Goal: Task Accomplishment & Management: Manage account settings

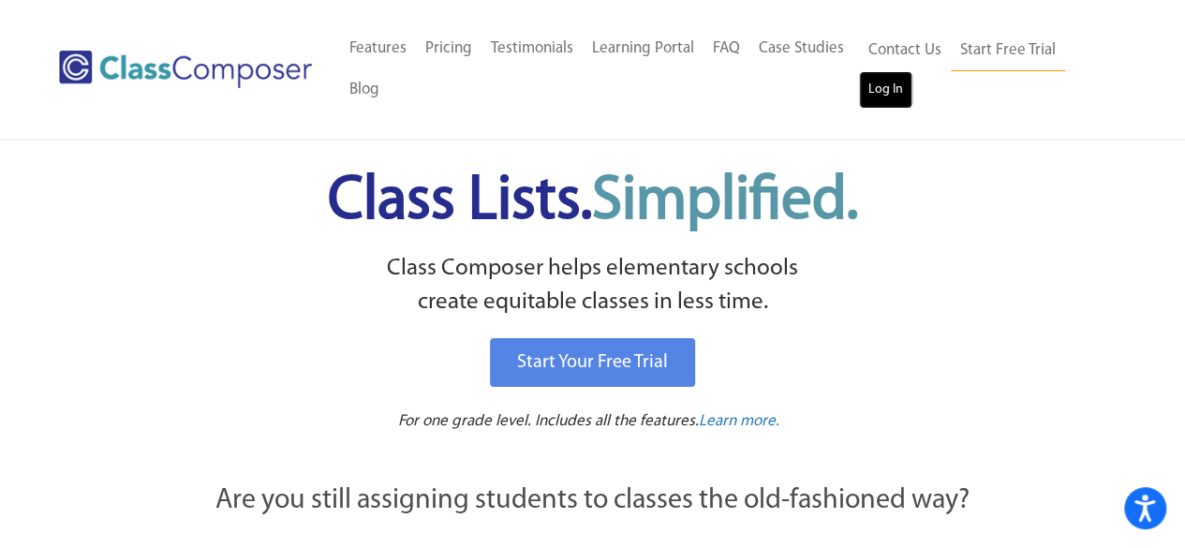
click at [893, 98] on link "Log In" at bounding box center [885, 89] width 53 height 37
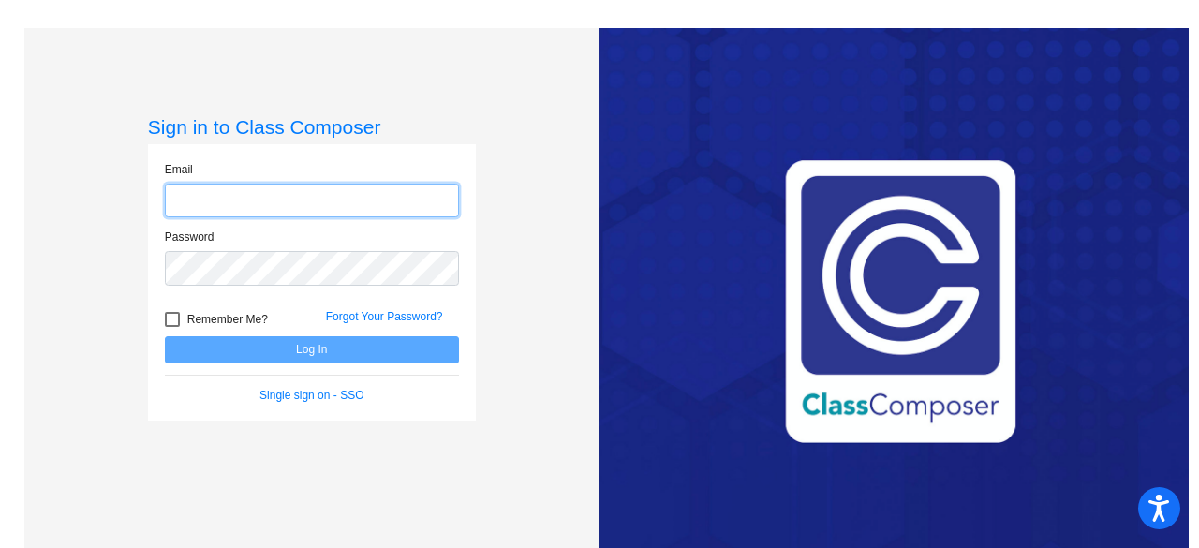
type input "[EMAIL_ADDRESS][DOMAIN_NAME]"
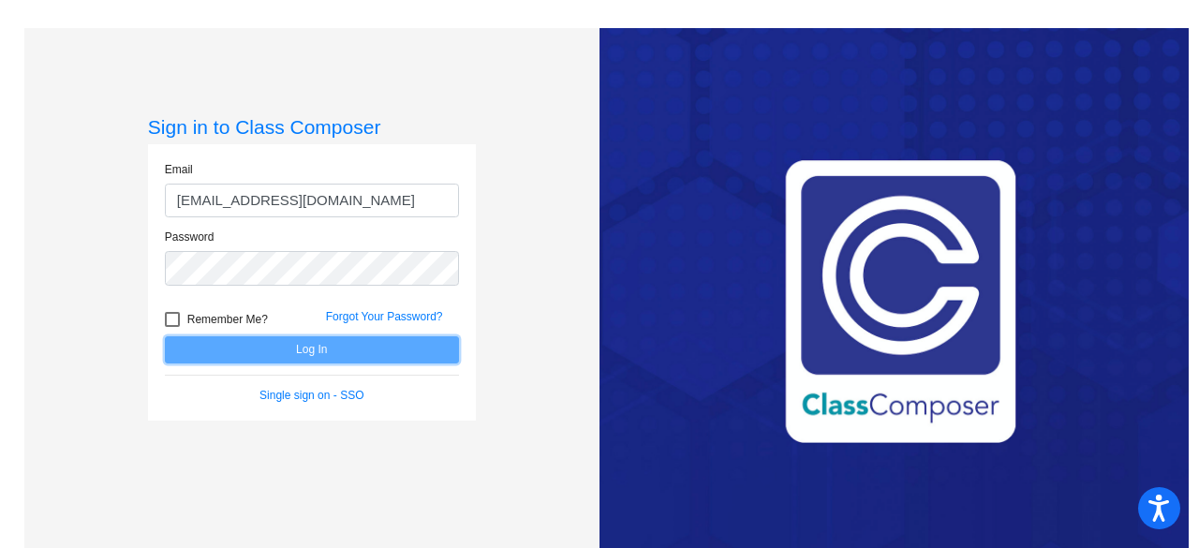
click at [307, 353] on button "Log In" at bounding box center [312, 349] width 294 height 27
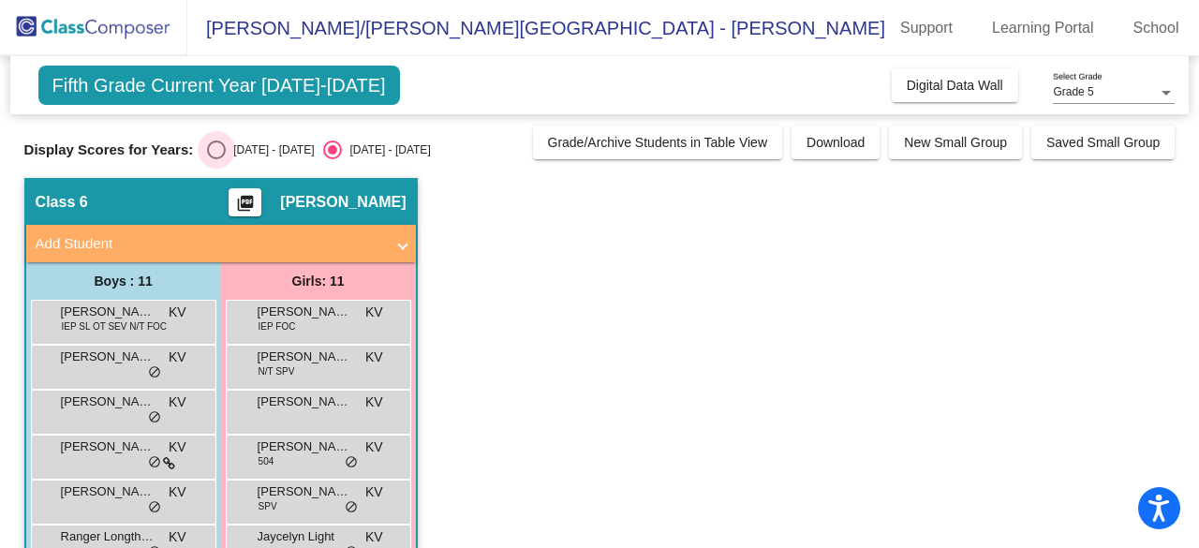
click at [218, 152] on div "Select an option" at bounding box center [216, 149] width 19 height 19
click at [216, 159] on input "2024 - 2025" at bounding box center [215, 159] width 1 height 1
radio input "true"
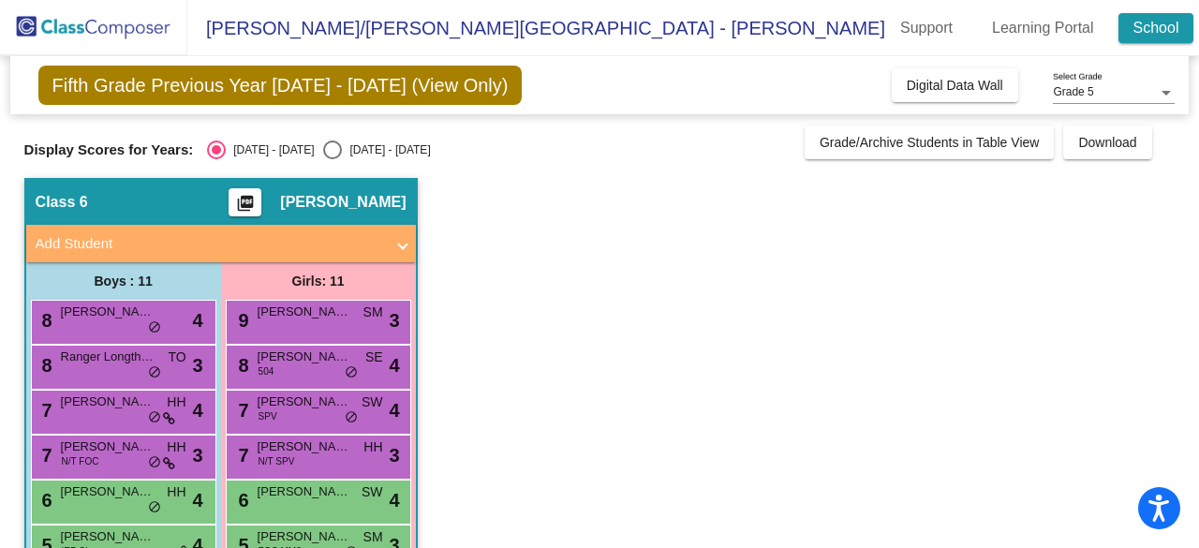
click at [1118, 40] on link "School" at bounding box center [1156, 28] width 76 height 30
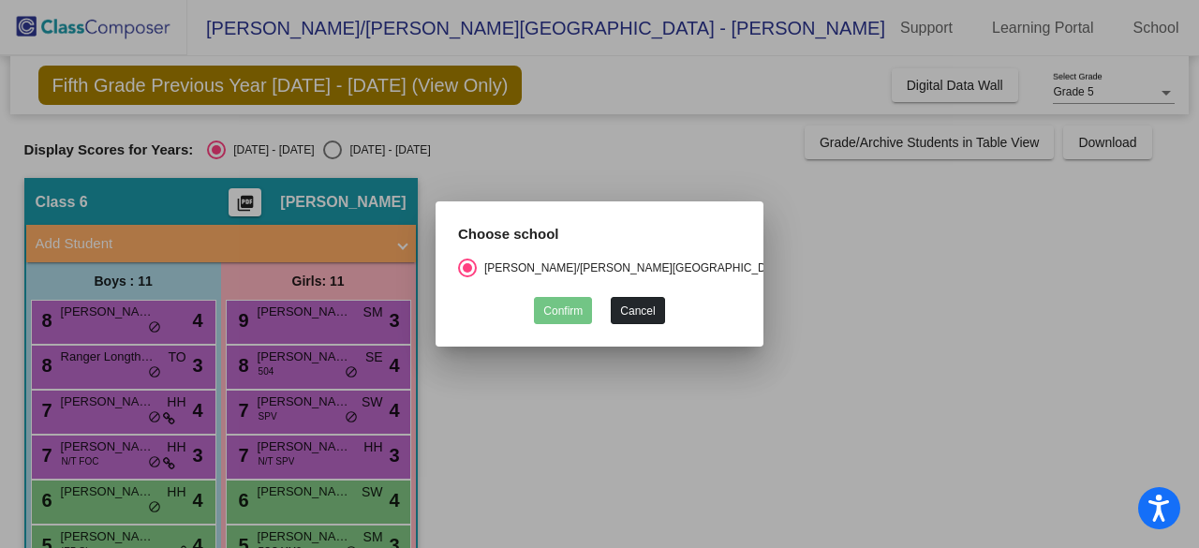
click at [639, 303] on button "Cancel" at bounding box center [637, 310] width 53 height 27
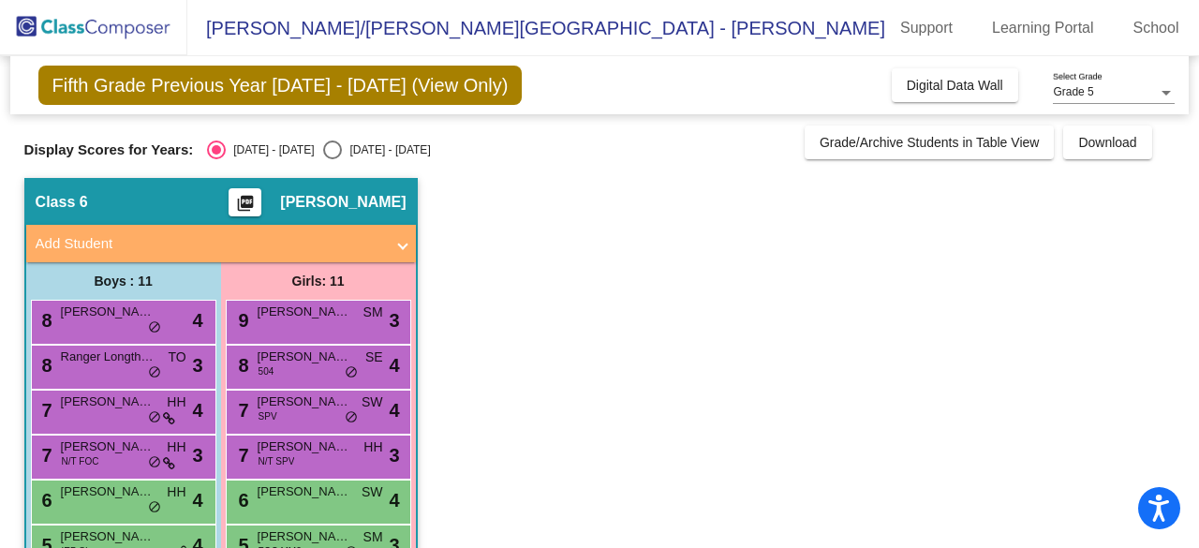
click at [1128, 95] on div "Grade 5" at bounding box center [1105, 92] width 105 height 13
click at [1128, 95] on span "Grade 5" at bounding box center [1114, 93] width 122 height 34
click at [917, 82] on span "Digital Data Wall" at bounding box center [955, 85] width 96 height 15
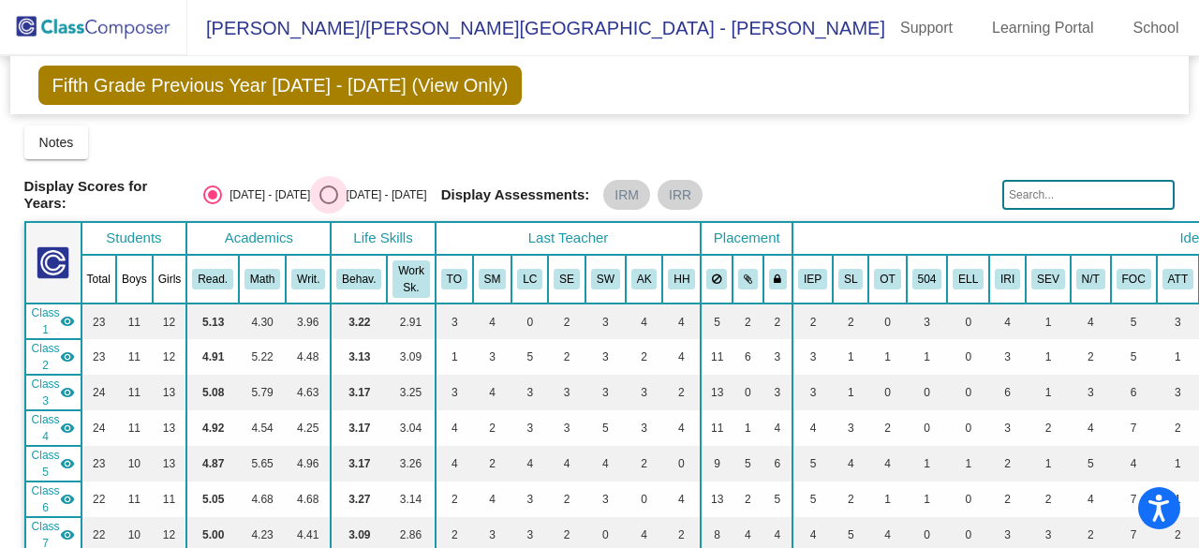
click at [319, 192] on div "Select an option" at bounding box center [328, 194] width 19 height 19
click at [328, 204] on input "2025 - 2026" at bounding box center [328, 204] width 1 height 1
radio input "true"
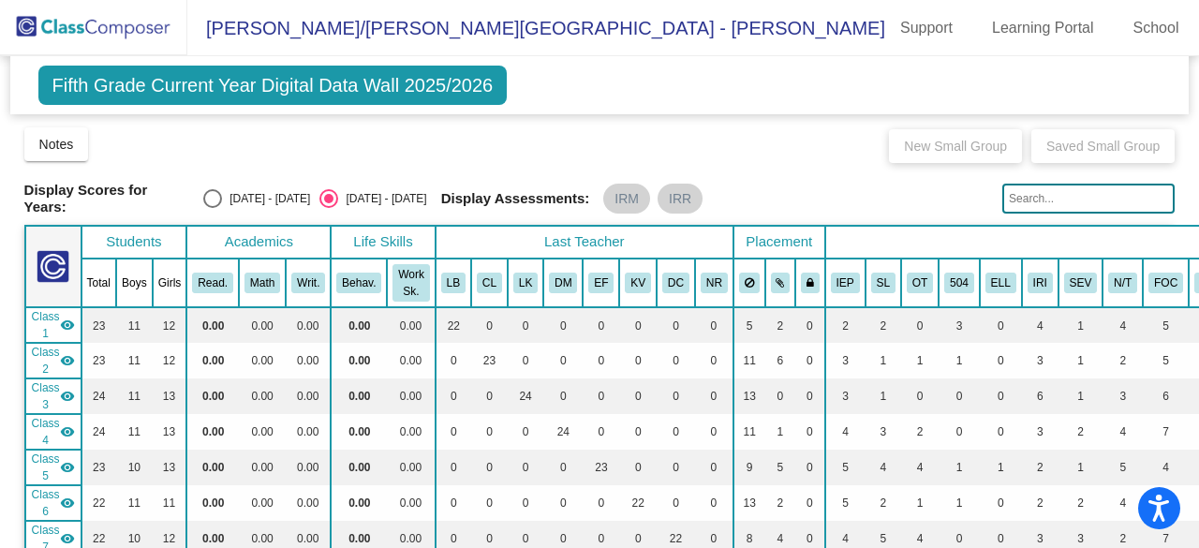
click at [215, 189] on div "Select an option" at bounding box center [212, 198] width 19 height 19
click at [213, 208] on input "2024 - 2025" at bounding box center [212, 208] width 1 height 1
radio input "true"
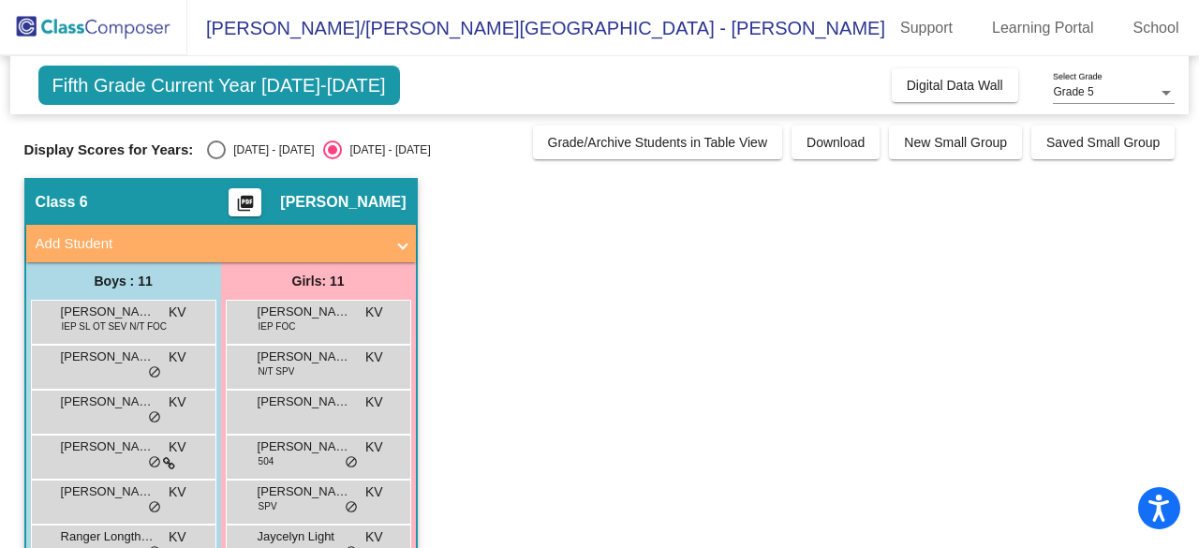
click at [212, 140] on div "Select an option" at bounding box center [216, 149] width 19 height 19
click at [215, 159] on input "2024 - 2025" at bounding box center [215, 159] width 1 height 1
radio input "true"
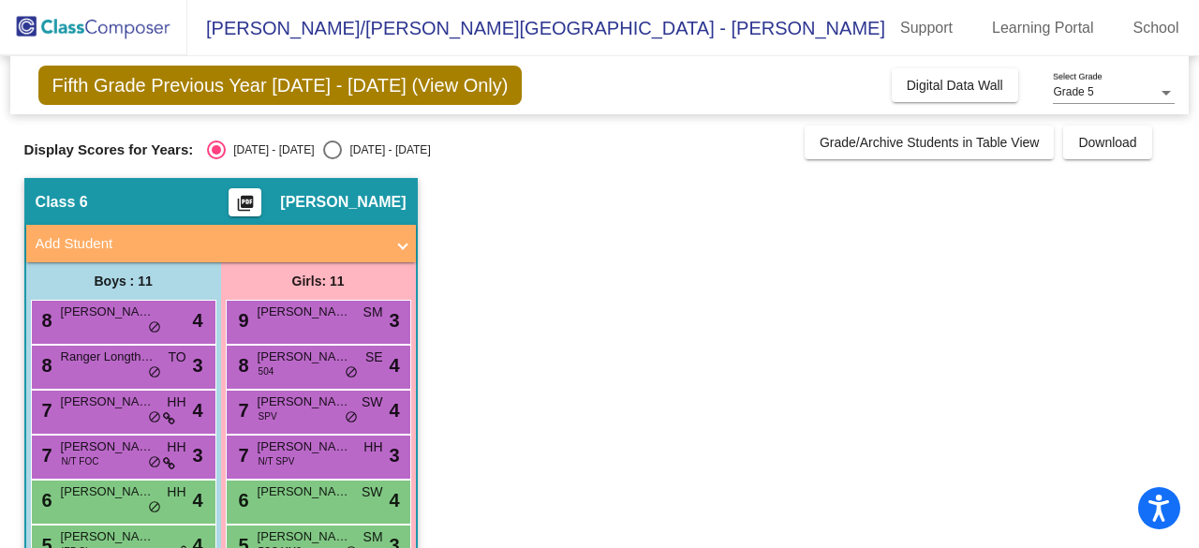
click at [361, 90] on span "Fifth Grade Previous Year 2024 - 2025 (View Only)" at bounding box center [280, 85] width 484 height 39
click at [938, 86] on span "Digital Data Wall" at bounding box center [955, 85] width 96 height 15
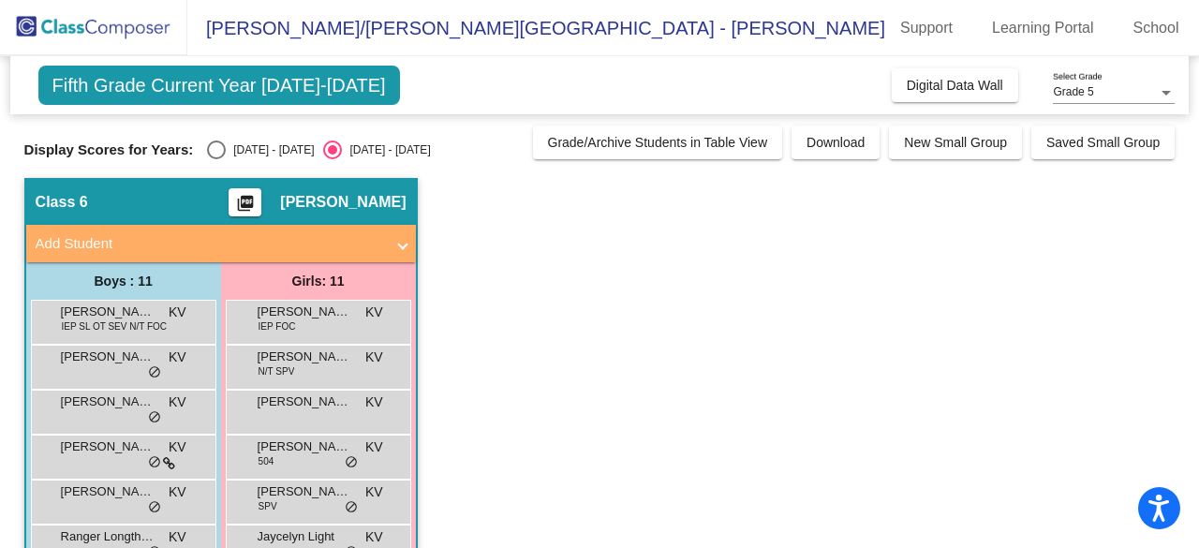
click at [176, 85] on span "Fifth Grade Current Year 2025-2026" at bounding box center [219, 85] width 362 height 39
click at [1088, 96] on span "Grade 5" at bounding box center [1073, 91] width 40 height 13
click at [1088, 96] on span "Grade 5" at bounding box center [1114, 93] width 122 height 34
click at [224, 142] on div "Select an option" at bounding box center [216, 149] width 19 height 19
click at [216, 159] on input "2024 - 2025" at bounding box center [215, 159] width 1 height 1
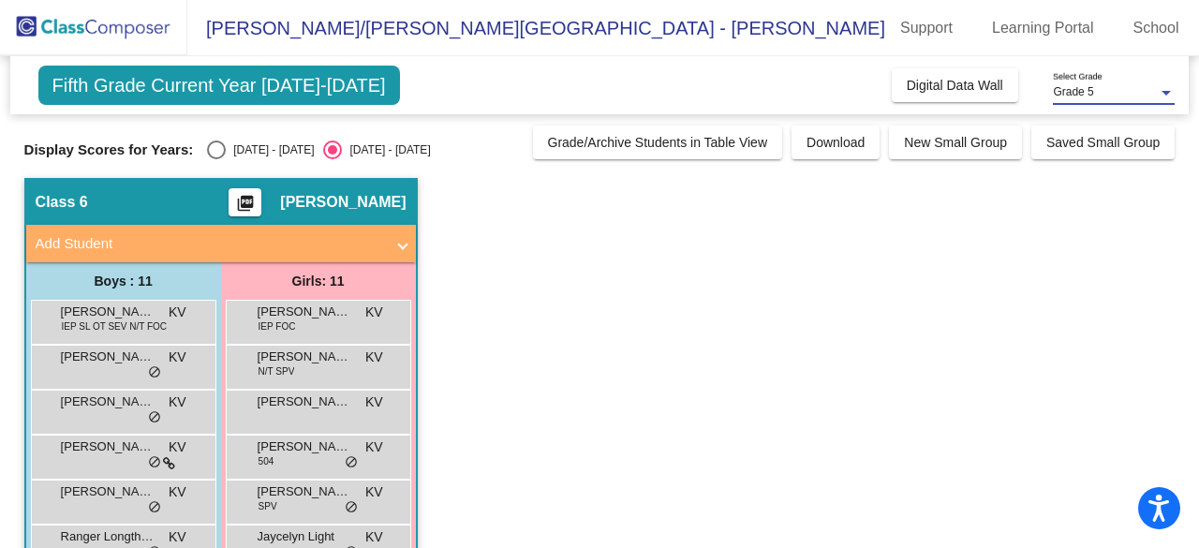
radio input "true"
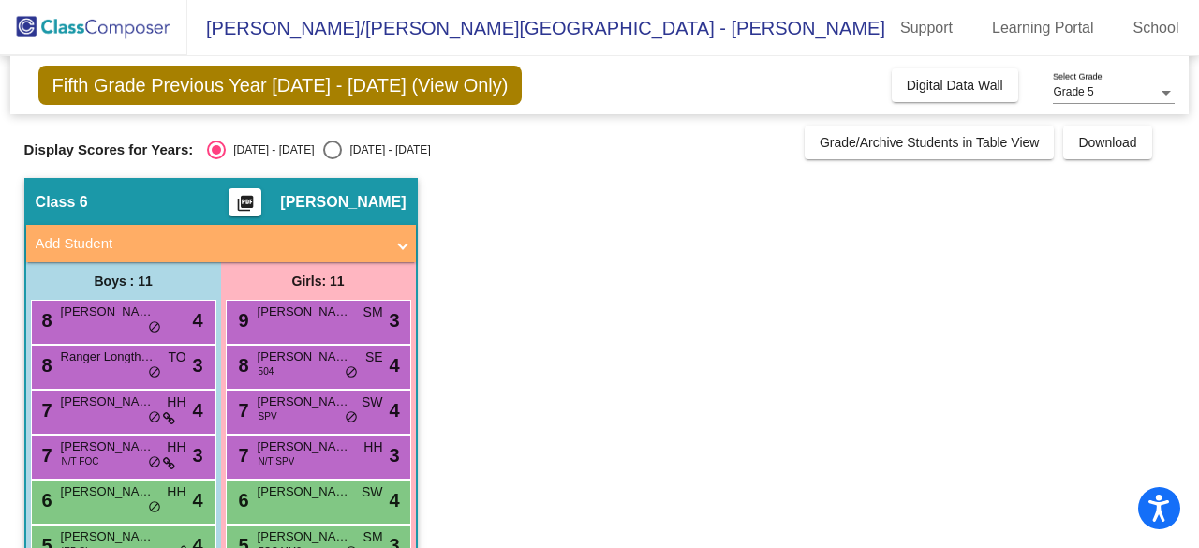
click at [131, 87] on span "Fifth Grade Previous Year 2024 - 2025 (View Only)" at bounding box center [280, 85] width 484 height 39
click at [1058, 83] on div "Grade 5 Select Grade" at bounding box center [1114, 88] width 122 height 32
click at [1058, 83] on span "Grade 5" at bounding box center [1114, 93] width 122 height 34
click at [1118, 17] on link "School" at bounding box center [1156, 28] width 76 height 30
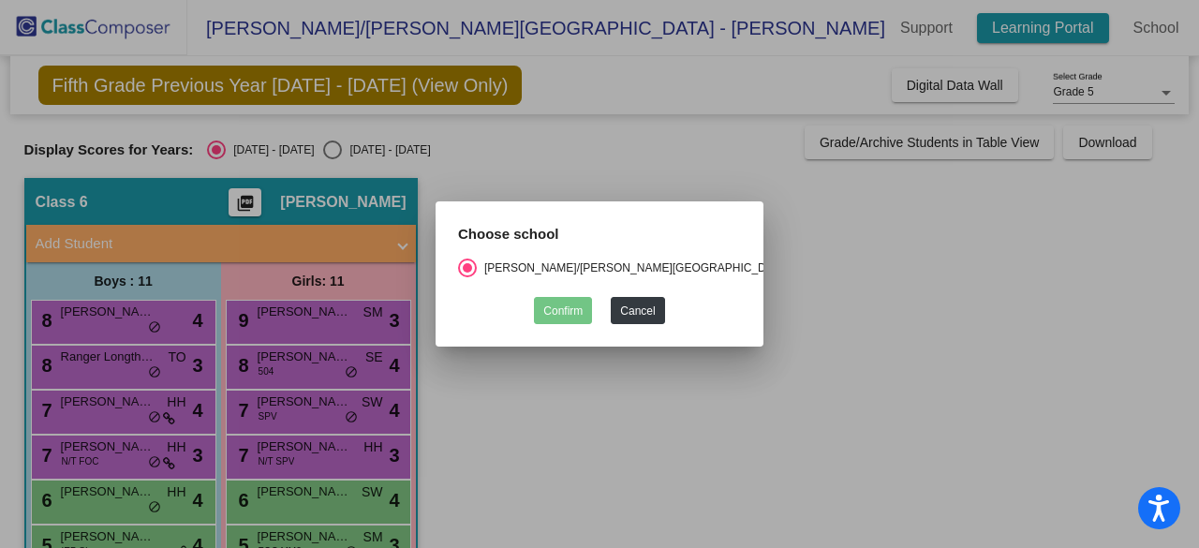
click at [995, 27] on div at bounding box center [599, 274] width 1199 height 548
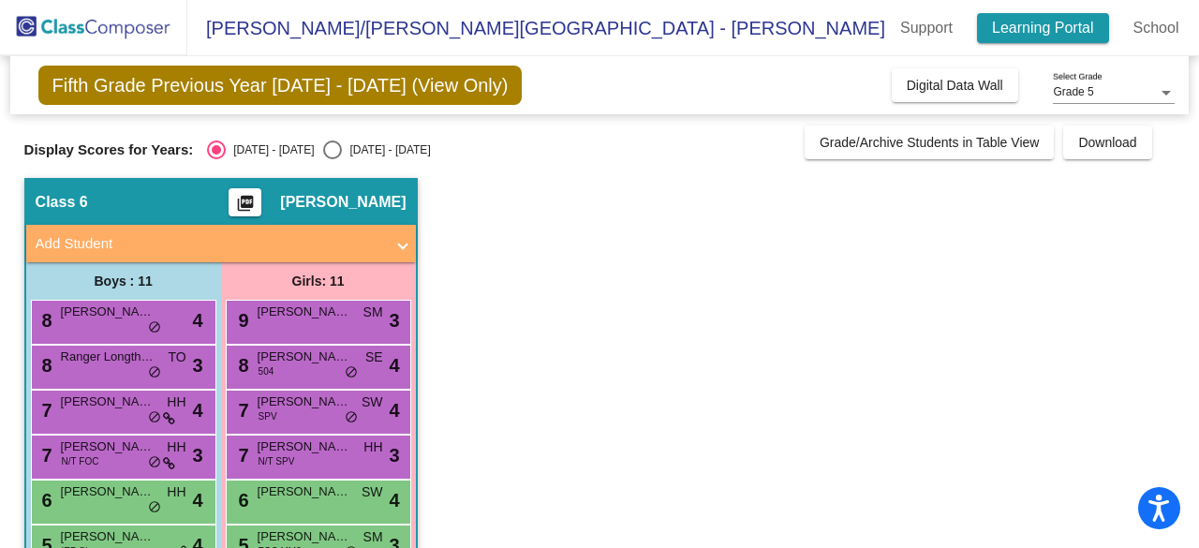
click at [977, 34] on link "Learning Portal" at bounding box center [1043, 28] width 132 height 30
click at [367, 204] on span "Karen Volz" at bounding box center [343, 202] width 126 height 19
click at [367, 205] on span "Karen Volz" at bounding box center [343, 202] width 126 height 19
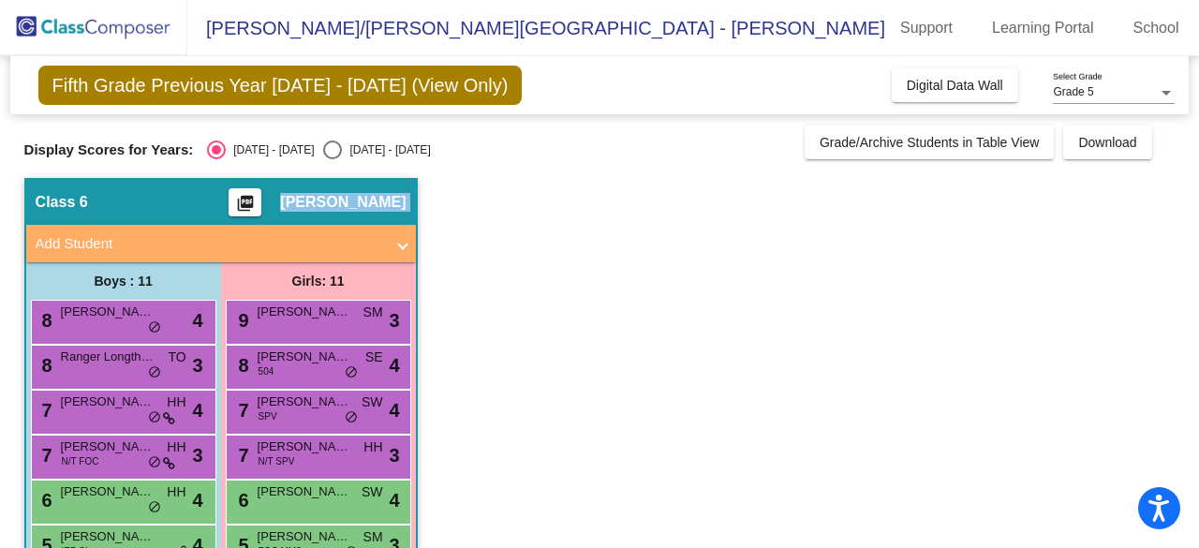
click at [367, 205] on span "Karen Volz" at bounding box center [343, 202] width 126 height 19
click at [257, 196] on mat-icon "picture_as_pdf" at bounding box center [245, 207] width 22 height 26
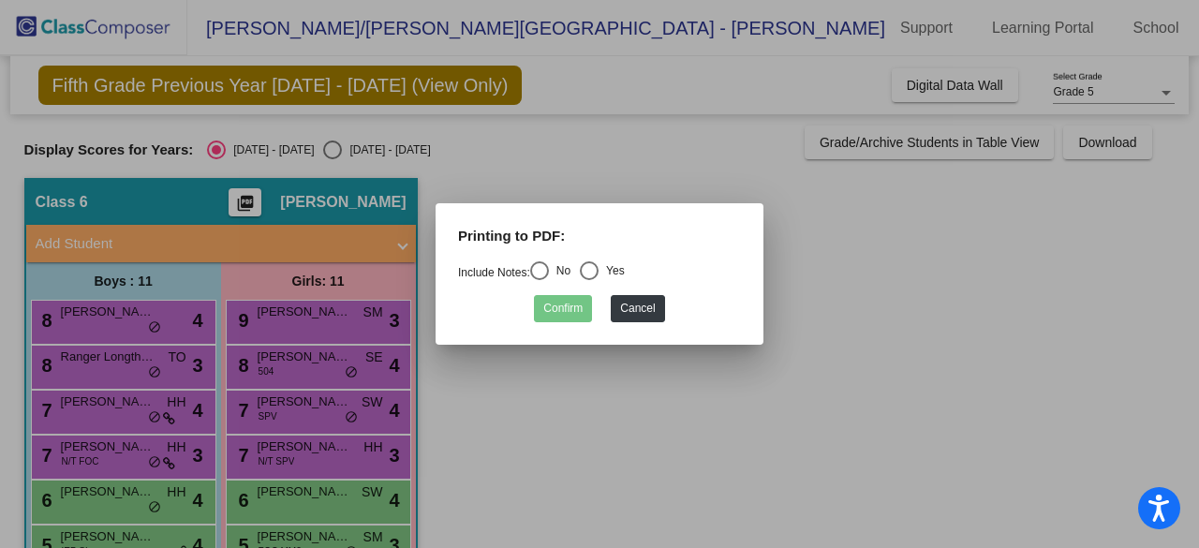
click at [628, 158] on div at bounding box center [599, 274] width 1199 height 548
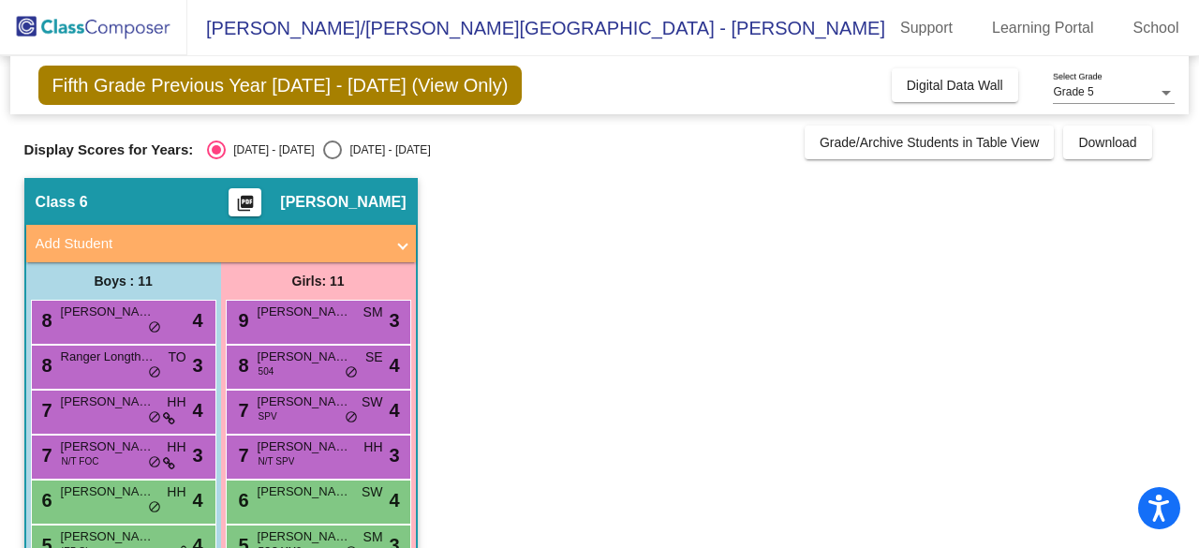
click at [210, 81] on span "Fifth Grade Previous Year 2024 - 2025 (View Only)" at bounding box center [280, 85] width 484 height 39
click at [33, 27] on img at bounding box center [93, 27] width 187 height 55
click at [399, 235] on span at bounding box center [402, 244] width 7 height 22
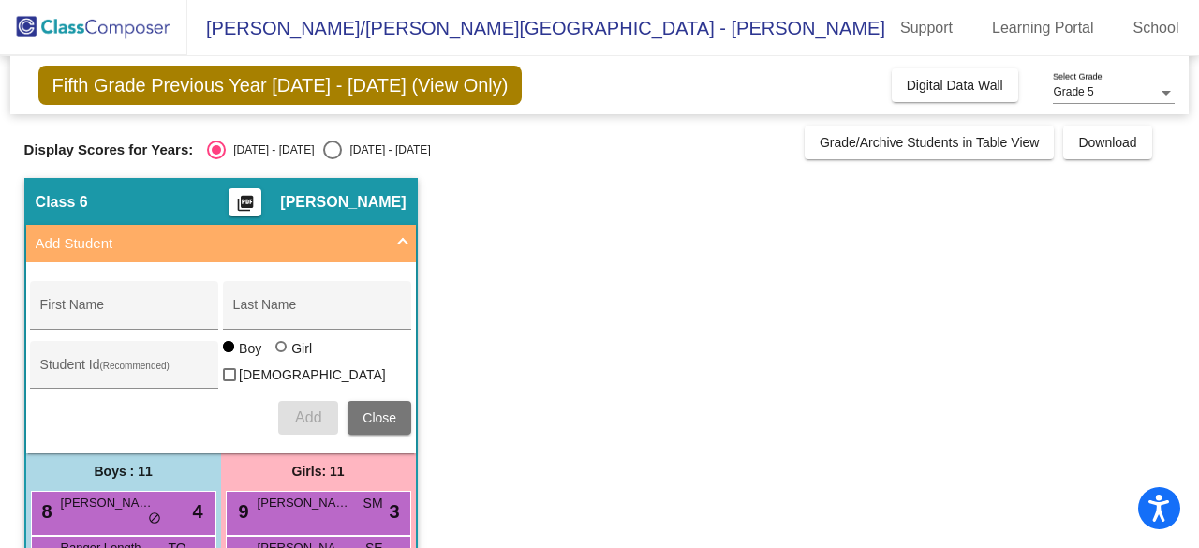
click at [402, 235] on span at bounding box center [402, 244] width 7 height 22
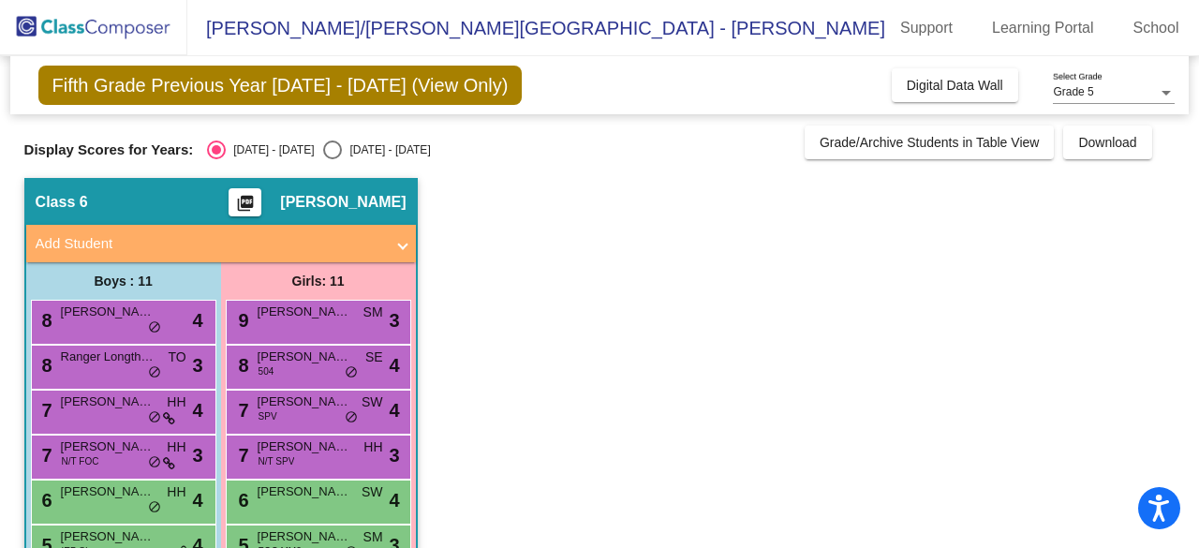
drag, startPoint x: 490, startPoint y: 22, endPoint x: 599, endPoint y: 3, distance: 111.2
click at [491, 21] on span "H.T. Smith/Kreeger Elementary - Karen" at bounding box center [536, 28] width 698 height 30
click at [1117, 83] on div "Grade 5 Select Grade" at bounding box center [1114, 88] width 122 height 32
click at [1117, 83] on span "Grade 5" at bounding box center [1114, 93] width 122 height 34
click at [970, 76] on button "Digital Data Wall" at bounding box center [955, 85] width 126 height 34
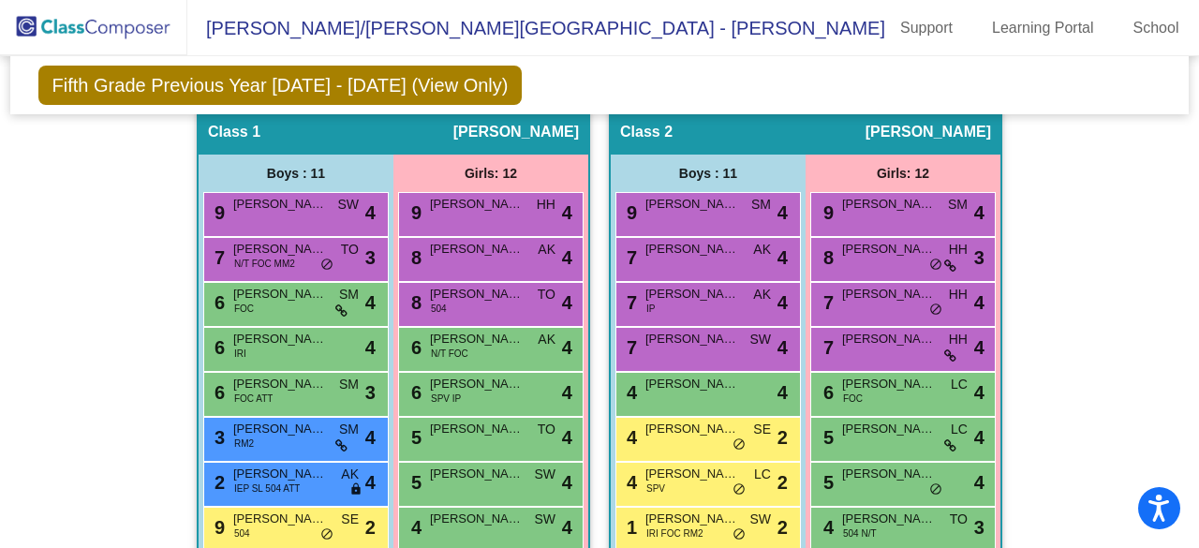
scroll to position [749, 0]
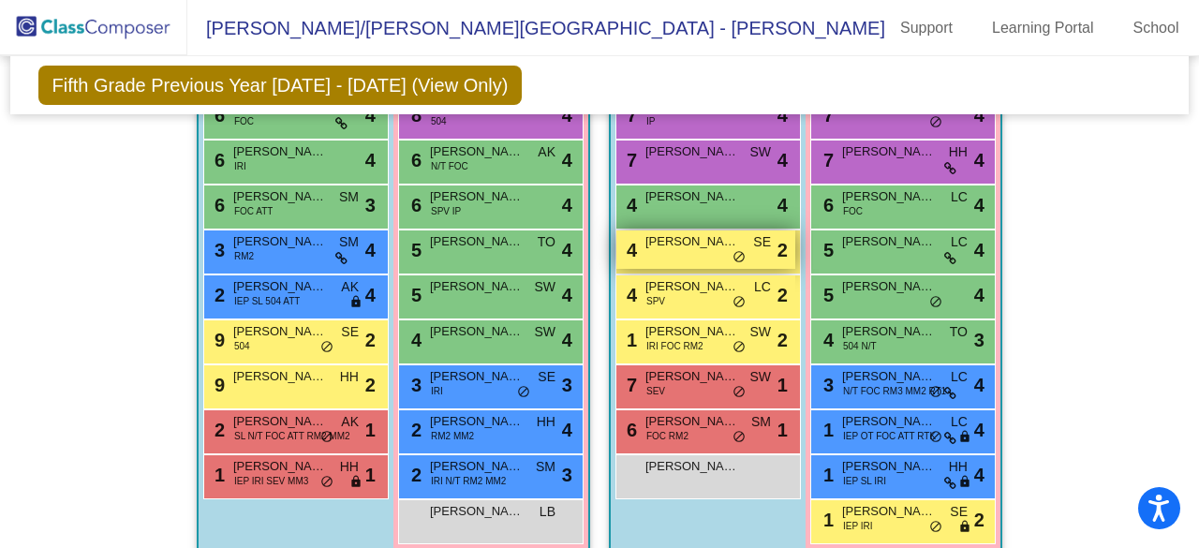
click at [687, 236] on span "Jameson Latva" at bounding box center [692, 241] width 94 height 19
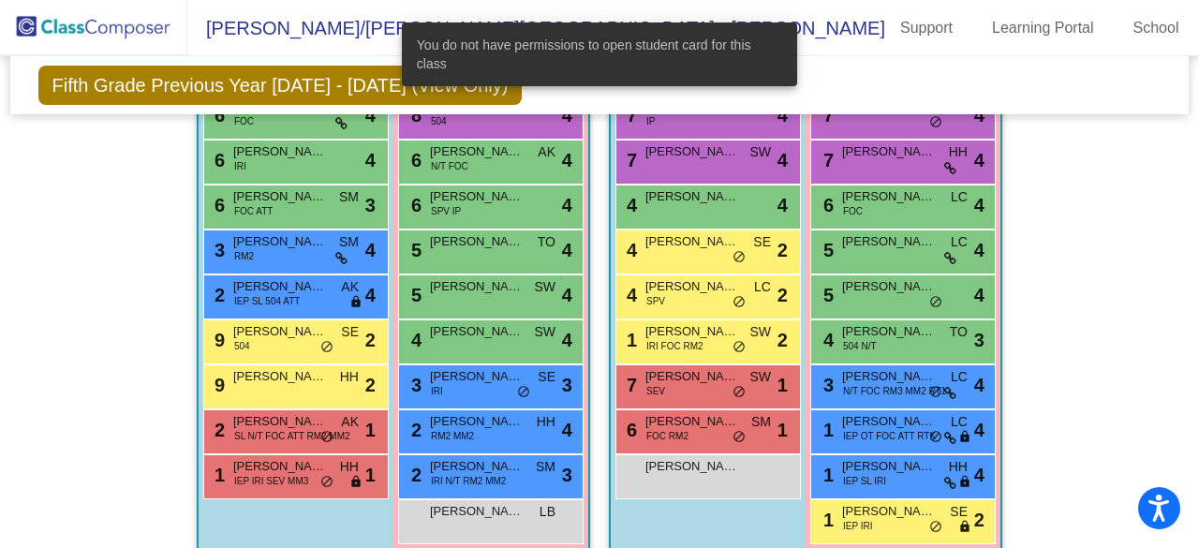
click at [1184, 235] on mat-sidenav-content "Grade 5 Select Grade Fifth Grade Previous Year 2024 - 2025 (View Only) Add, Mov…" at bounding box center [599, 302] width 1199 height 492
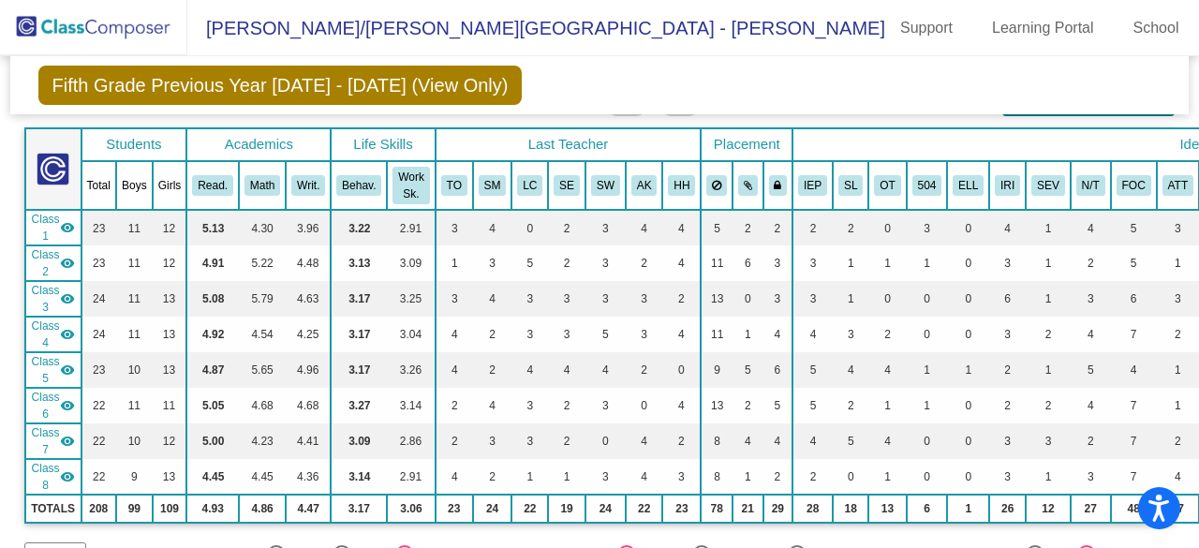
scroll to position [0, 0]
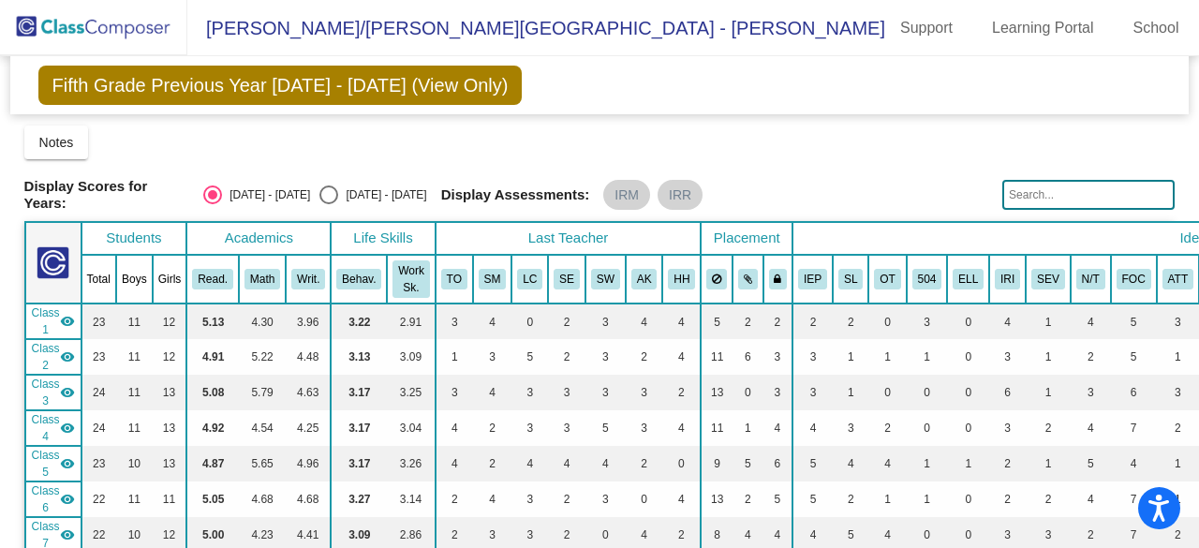
click at [131, 95] on span "Fifth Grade Previous Year 2024 - 2025 (View Only)" at bounding box center [280, 85] width 484 height 39
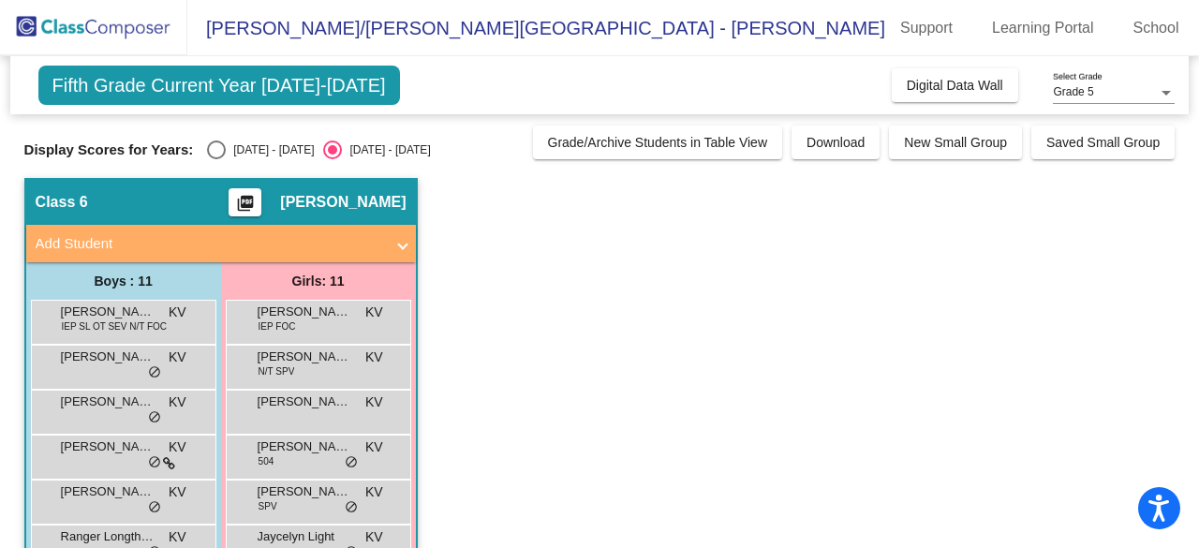
click at [214, 151] on div "Select an option" at bounding box center [216, 149] width 19 height 19
click at [215, 159] on input "2024 - 2025" at bounding box center [215, 159] width 1 height 1
radio input "true"
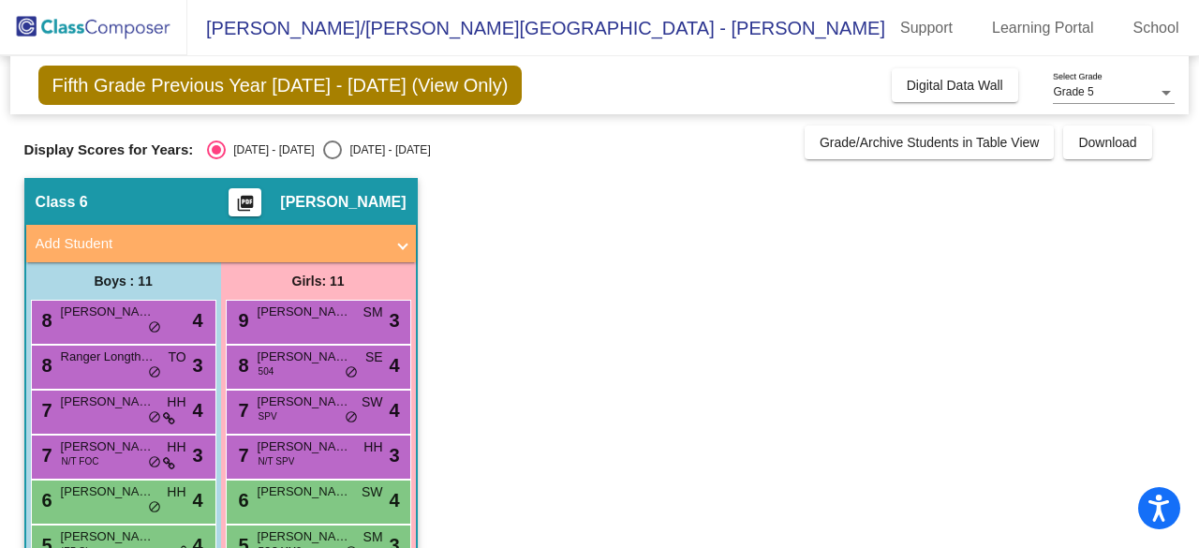
scroll to position [275, 0]
